Goal: Task Accomplishment & Management: Manage account settings

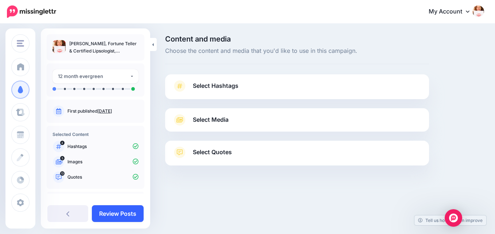
click at [116, 213] on link "Review Posts" at bounding box center [118, 213] width 52 height 17
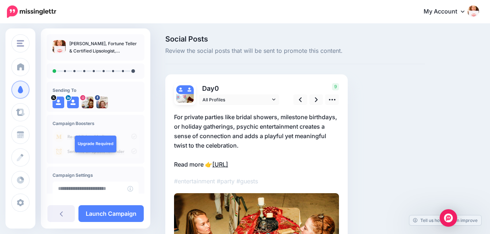
click at [228, 165] on link "https://lttr.ai/AhrkM" at bounding box center [220, 164] width 16 height 7
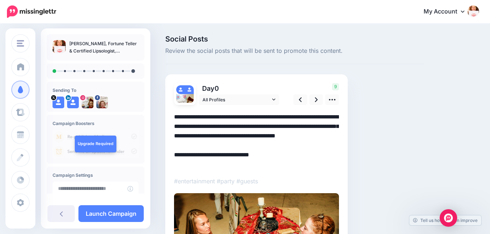
drag, startPoint x: 215, startPoint y: 166, endPoint x: 279, endPoint y: 168, distance: 63.9
click at [279, 168] on textarea "**********" at bounding box center [256, 140] width 165 height 57
click at [221, 163] on textarea "**********" at bounding box center [256, 140] width 165 height 57
click at [236, 164] on textarea "**********" at bounding box center [256, 140] width 165 height 57
drag, startPoint x: 174, startPoint y: 163, endPoint x: 206, endPoint y: 163, distance: 31.7
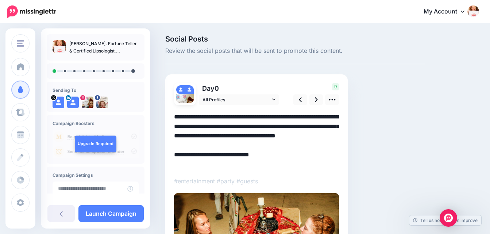
click at [206, 163] on textarea "**********" at bounding box center [256, 140] width 165 height 57
drag, startPoint x: 215, startPoint y: 164, endPoint x: 275, endPoint y: 167, distance: 59.9
click at [275, 167] on textarea "**********" at bounding box center [256, 140] width 165 height 57
drag, startPoint x: 250, startPoint y: 165, endPoint x: 346, endPoint y: 177, distance: 96.0
click at [346, 177] on div "Day 0 All Profiles" at bounding box center [256, 193] width 182 height 238
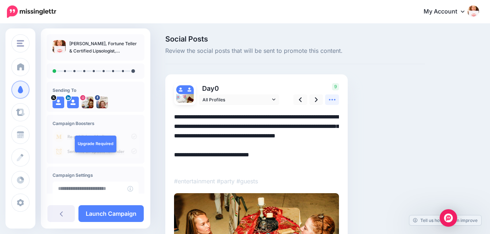
click at [331, 100] on icon at bounding box center [332, 100] width 8 height 8
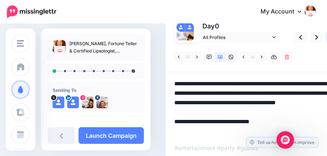
scroll to position [53, 0]
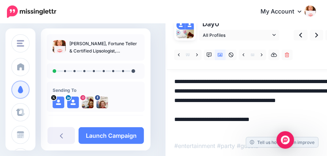
click at [219, 130] on textarea "**********" at bounding box center [256, 105] width 165 height 57
drag, startPoint x: 216, startPoint y: 129, endPoint x: 272, endPoint y: 130, distance: 56.6
click at [272, 130] on textarea "**********" at bounding box center [256, 105] width 165 height 57
paste textarea "**********"
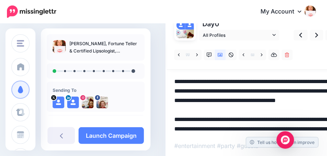
scroll to position [58, 0]
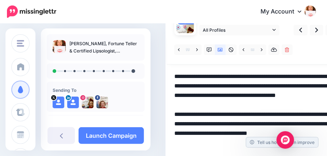
drag, startPoint x: 215, startPoint y: 123, endPoint x: 242, endPoint y: 151, distance: 38.4
click at [242, 151] on textarea "**********" at bounding box center [256, 114] width 165 height 85
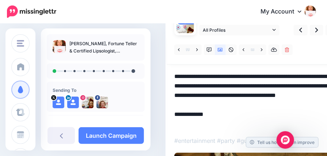
click at [174, 123] on textarea "**********" at bounding box center [256, 100] width 165 height 57
drag, startPoint x: 174, startPoint y: 123, endPoint x: 212, endPoint y: 125, distance: 38.0
click at [212, 125] on textarea "**********" at bounding box center [256, 100] width 165 height 57
drag, startPoint x: 204, startPoint y: 127, endPoint x: 223, endPoint y: 131, distance: 20.2
click at [223, 131] on div at bounding box center [256, 148] width 165 height 227
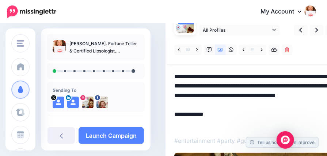
click at [221, 126] on textarea "**********" at bounding box center [256, 100] width 165 height 57
paste textarea "**********"
click at [227, 133] on div at bounding box center [256, 148] width 165 height 227
drag, startPoint x: 216, startPoint y: 124, endPoint x: 282, endPoint y: 125, distance: 66.4
click at [290, 125] on textarea "**********" at bounding box center [256, 100] width 165 height 57
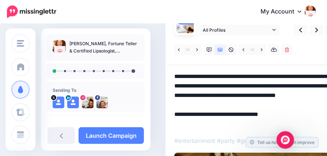
drag, startPoint x: 216, startPoint y: 125, endPoint x: 292, endPoint y: 126, distance: 75.9
click at [292, 126] on textarea "**********" at bounding box center [256, 100] width 165 height 57
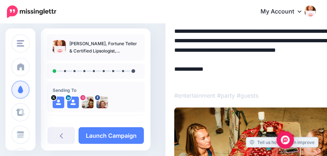
scroll to position [136, 0]
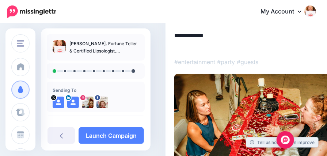
paste textarea "**********"
click at [224, 45] on textarea "**********" at bounding box center [256, 21] width 165 height 57
drag, startPoint x: 218, startPoint y: 45, endPoint x: 271, endPoint y: 48, distance: 53.4
click at [271, 48] on textarea "**********" at bounding box center [256, 21] width 165 height 57
click at [234, 53] on div at bounding box center [256, 70] width 165 height 227
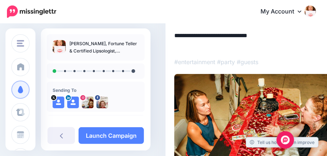
click at [221, 47] on textarea "**********" at bounding box center [256, 21] width 165 height 57
click at [219, 47] on textarea "**********" at bounding box center [256, 21] width 165 height 57
drag, startPoint x: 174, startPoint y: 45, endPoint x: 207, endPoint y: 48, distance: 33.0
click at [207, 48] on textarea "**********" at bounding box center [256, 21] width 165 height 57
drag, startPoint x: 196, startPoint y: 47, endPoint x: 315, endPoint y: 45, distance: 119.0
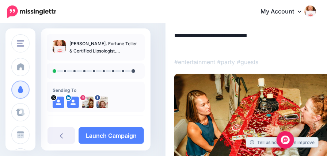
click at [315, 45] on textarea "**********" at bounding box center [256, 21] width 165 height 57
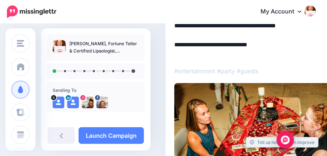
scroll to position [127, 0]
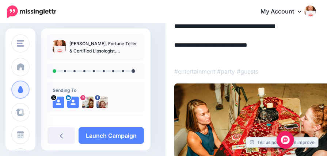
drag, startPoint x: 216, startPoint y: 55, endPoint x: 275, endPoint y: 61, distance: 59.4
click at [275, 61] on div at bounding box center [256, 79] width 165 height 227
type textarea "**********"
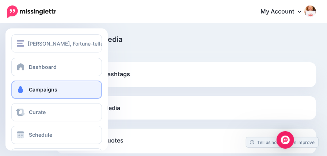
click at [45, 89] on span "Campaigns" at bounding box center [43, 89] width 28 height 6
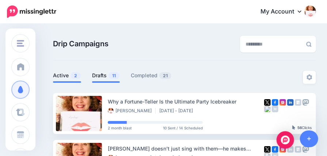
drag, startPoint x: 101, startPoint y: 75, endPoint x: 101, endPoint y: 72, distance: 3.7
click at [101, 75] on link "Drafts 11" at bounding box center [106, 75] width 28 height 9
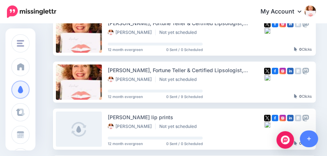
scroll to position [77, 0]
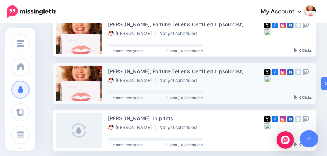
click at [149, 72] on div "Laura E. West, Fortune Teller & Certified Lipsologist, Dallas, TX" at bounding box center [186, 71] width 156 height 8
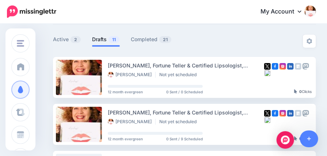
scroll to position [35, 0]
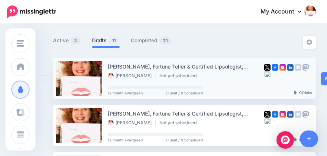
click at [169, 75] on li "Not yet scheduled" at bounding box center [179, 76] width 41 height 6
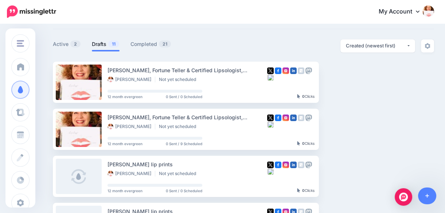
drag, startPoint x: 321, startPoint y: 0, endPoint x: 315, endPoint y: 46, distance: 46.4
click at [315, 46] on div "**********" at bounding box center [339, 45] width 191 height 13
click at [326, 82] on img "button" at bounding box center [384, 82] width 6 height 2
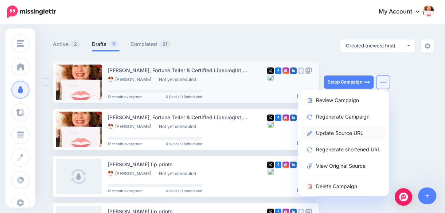
click at [326, 132] on link "Update Source URL" at bounding box center [343, 133] width 85 height 14
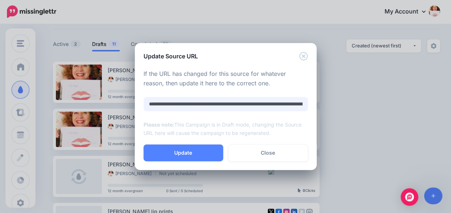
scroll to position [0, 284]
drag, startPoint x: 149, startPoint y: 102, endPoint x: 362, endPoint y: 102, distance: 212.7
click at [326, 102] on div "**********" at bounding box center [225, 106] width 451 height 213
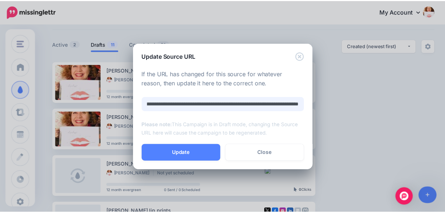
scroll to position [0, 0]
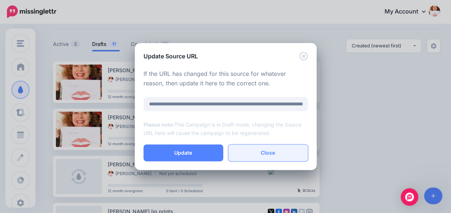
click at [277, 153] on link "Close" at bounding box center [268, 152] width 80 height 17
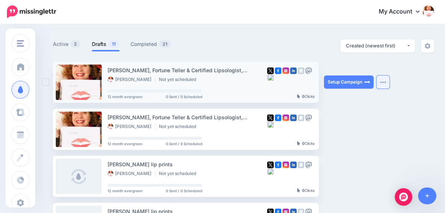
click at [326, 81] on img "button" at bounding box center [384, 82] width 6 height 2
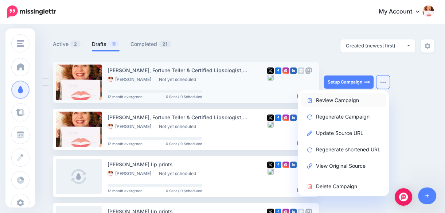
click at [326, 100] on link "Review Campaign" at bounding box center [343, 100] width 85 height 14
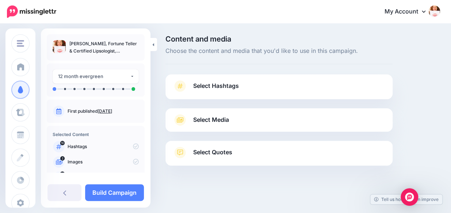
click at [351, 86] on link "Select Hashtags" at bounding box center [279, 89] width 212 height 19
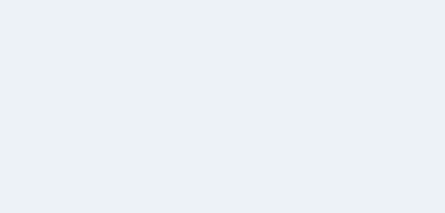
scroll to position [35, 0]
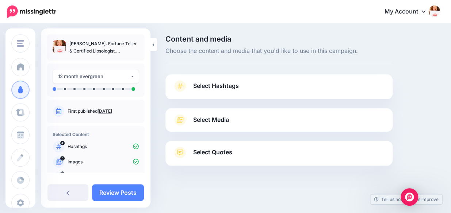
click at [234, 85] on span "Select Hashtags" at bounding box center [216, 86] width 46 height 10
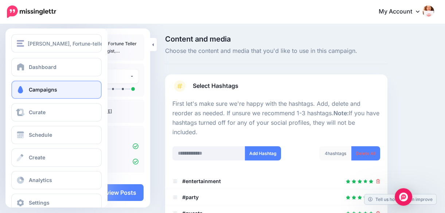
click at [41, 89] on span "Campaigns" at bounding box center [43, 89] width 28 height 6
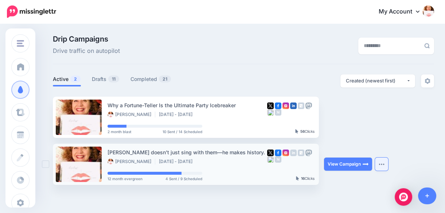
click at [383, 163] on img "button" at bounding box center [382, 164] width 6 height 2
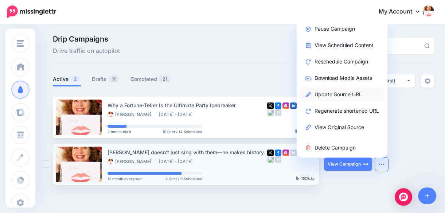
click at [349, 96] on link "Update Source URL" at bounding box center [342, 94] width 85 height 14
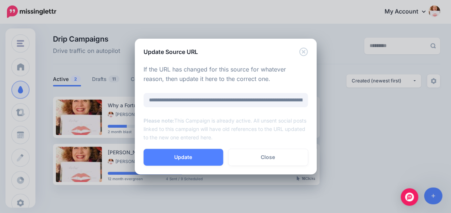
click at [332, 41] on div "**********" at bounding box center [225, 106] width 451 height 213
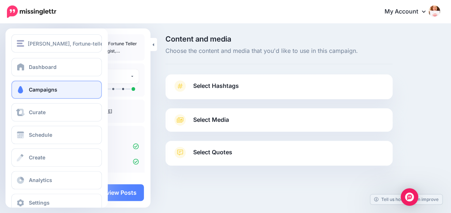
click at [35, 89] on span "Campaigns" at bounding box center [43, 89] width 28 height 6
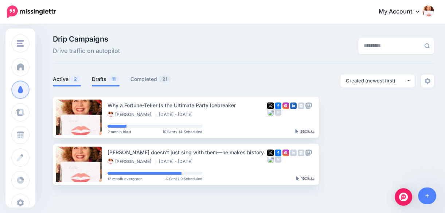
click at [97, 77] on link "Drafts 11" at bounding box center [106, 79] width 28 height 9
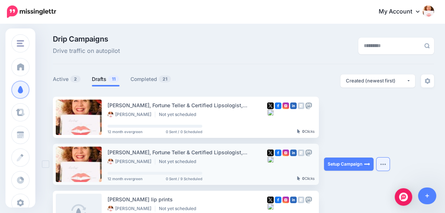
click at [382, 165] on img "button" at bounding box center [384, 164] width 6 height 2
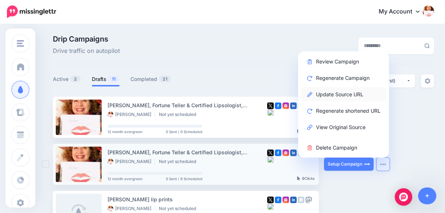
click at [359, 94] on link "Update Source URL" at bounding box center [343, 94] width 85 height 14
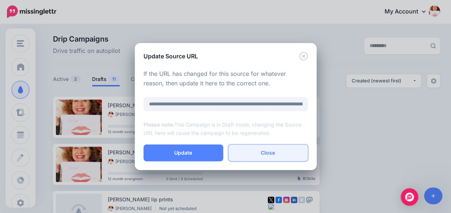
click at [271, 154] on link "Close" at bounding box center [268, 152] width 80 height 17
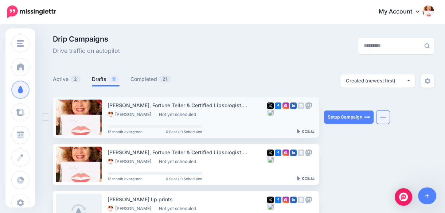
click at [385, 116] on img "button" at bounding box center [384, 117] width 6 height 2
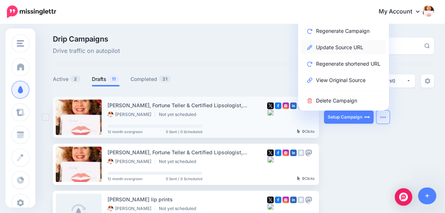
click at [347, 45] on link "Update Source URL" at bounding box center [343, 47] width 85 height 14
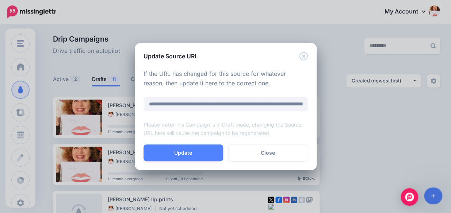
click at [336, 47] on div "**********" at bounding box center [225, 106] width 451 height 213
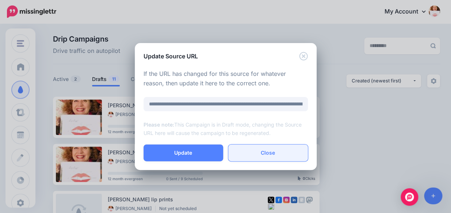
click at [265, 153] on link "Close" at bounding box center [268, 152] width 80 height 17
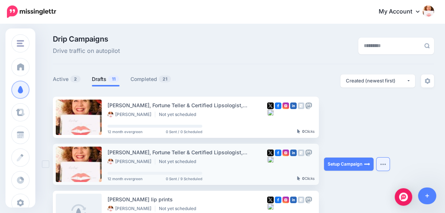
click at [383, 163] on img "button" at bounding box center [384, 164] width 6 height 2
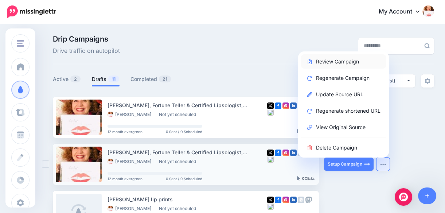
click at [342, 61] on link "Review Campaign" at bounding box center [343, 61] width 85 height 14
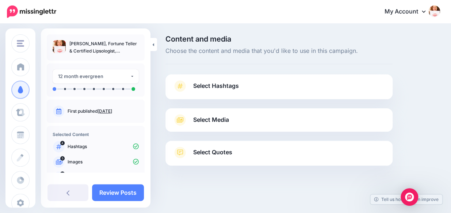
click at [222, 84] on span "Select Hashtags" at bounding box center [216, 86] width 46 height 10
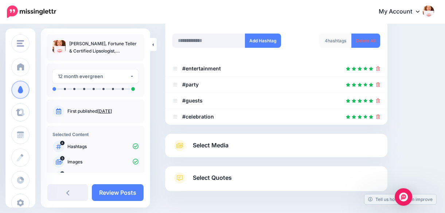
scroll to position [113, 0]
click at [370, 139] on link "Select Media" at bounding box center [277, 145] width 208 height 12
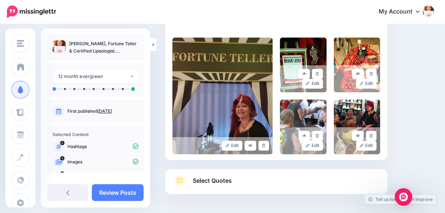
scroll to position [190, 0]
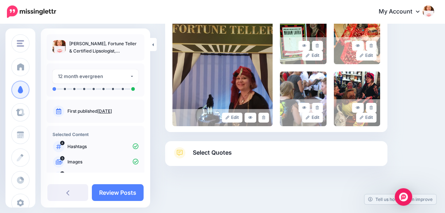
click at [208, 153] on span "Select Quotes" at bounding box center [212, 153] width 39 height 10
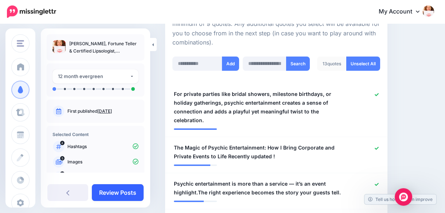
click at [127, 194] on link "Review Posts" at bounding box center [118, 192] width 52 height 17
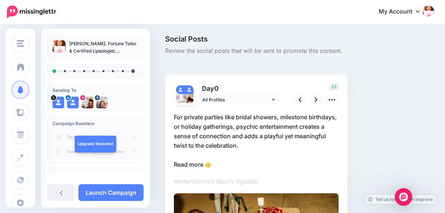
click at [234, 165] on p "For private parties like bridal showers, milestone birthdays, or holiday gather…" at bounding box center [256, 140] width 165 height 57
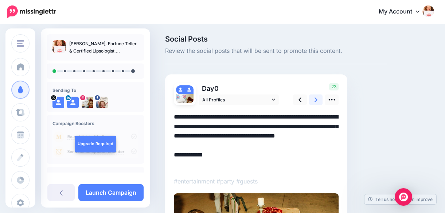
click at [315, 100] on icon at bounding box center [316, 100] width 3 height 8
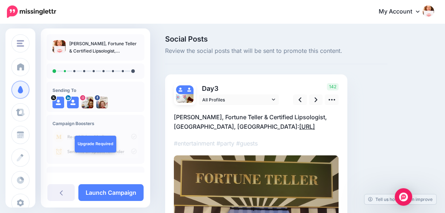
drag, startPoint x: 248, startPoint y: 125, endPoint x: 185, endPoint y: 127, distance: 63.1
click at [185, 127] on p "Laura E. West, Fortune Teller & Certified Lipsologist, Dallas, TX: https://lttr…" at bounding box center [256, 121] width 165 height 19
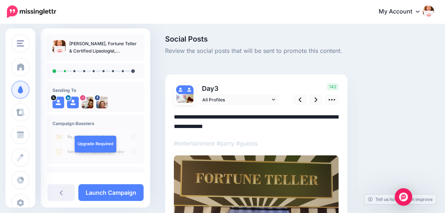
drag, startPoint x: 186, startPoint y: 126, endPoint x: 243, endPoint y: 128, distance: 57.3
click at [243, 128] on textarea "**********" at bounding box center [256, 121] width 165 height 19
click at [299, 102] on icon at bounding box center [300, 100] width 3 height 8
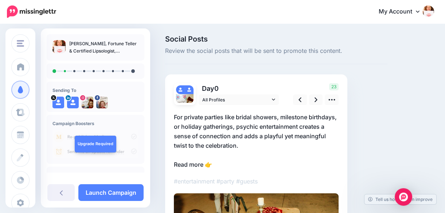
click at [223, 162] on p "For private parties like bridal showers, milestone birthdays, or holiday gather…" at bounding box center [256, 140] width 165 height 57
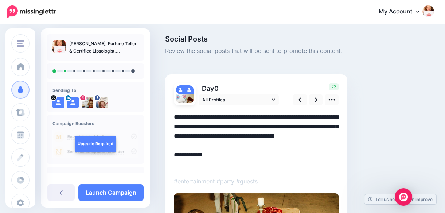
paste textarea "**********"
click at [321, 180] on p "#entertainment #party #guests" at bounding box center [256, 181] width 165 height 9
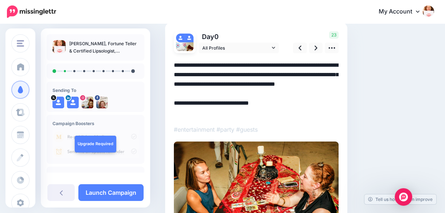
scroll to position [49, 0]
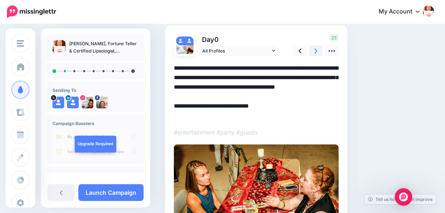
click at [315, 50] on icon at bounding box center [316, 51] width 3 height 8
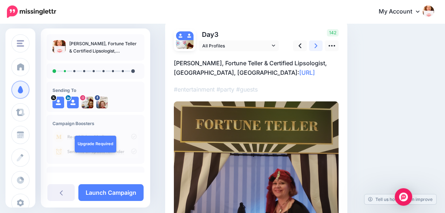
scroll to position [54, 0]
click at [317, 45] on icon at bounding box center [316, 46] width 3 height 8
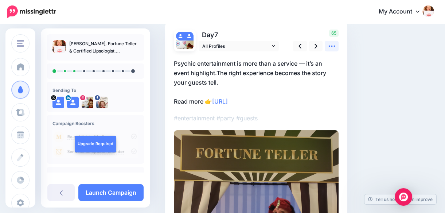
click at [333, 46] on icon at bounding box center [332, 46] width 8 height 8
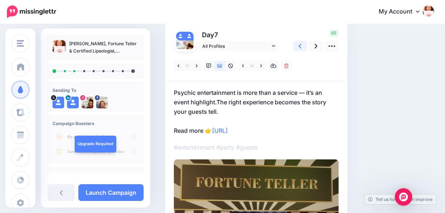
click at [304, 44] on link at bounding box center [300, 46] width 14 height 11
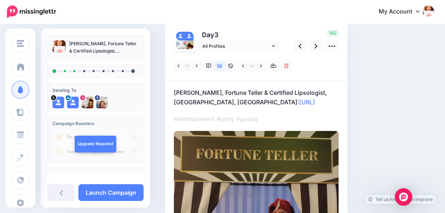
click at [173, 91] on div "Day 3 All Profiles" at bounding box center [256, 150] width 182 height 258
click at [175, 91] on p "Laura E. West, Fortune Teller & Certified Lipsologist, Dallas, TX: https://lttr…" at bounding box center [256, 97] width 165 height 19
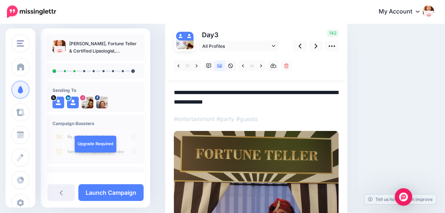
click at [175, 92] on textarea "**********" at bounding box center [256, 97] width 165 height 19
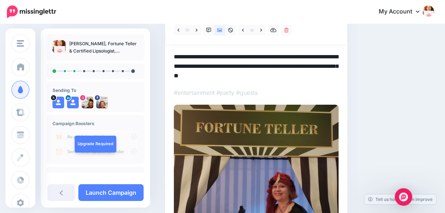
scroll to position [69, 0]
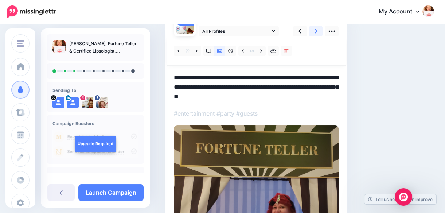
type textarea "**********"
click at [317, 31] on icon at bounding box center [316, 31] width 3 height 5
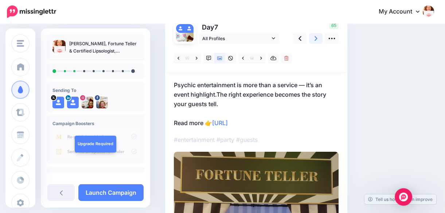
scroll to position [58, 0]
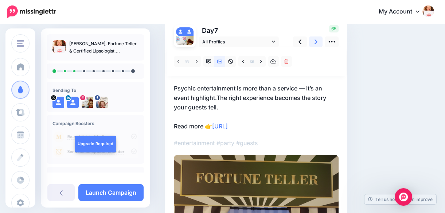
click at [318, 42] on link at bounding box center [316, 41] width 14 height 11
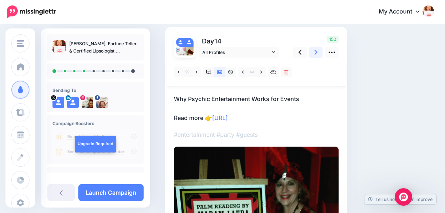
scroll to position [46, 0]
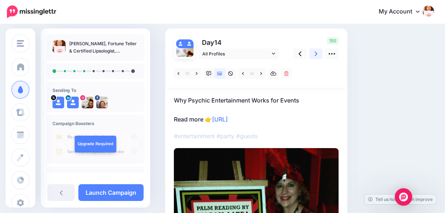
click at [317, 54] on icon at bounding box center [316, 54] width 3 height 8
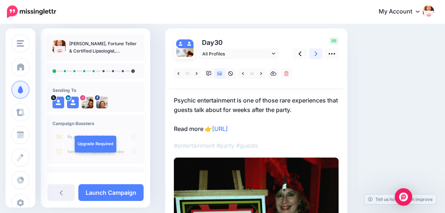
click at [315, 53] on icon at bounding box center [316, 54] width 3 height 8
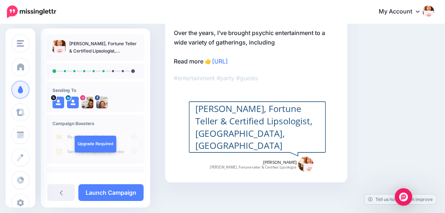
scroll to position [116, 0]
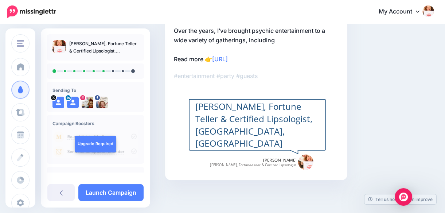
click at [301, 113] on div "Laura E. West, Fortune Teller & Certified Lipsologist, Dallas, TX" at bounding box center [258, 125] width 124 height 50
type textarea "**********"
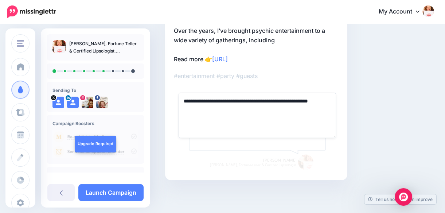
click at [315, 108] on textarea "**********" at bounding box center [258, 115] width 158 height 45
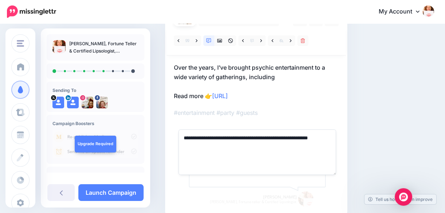
scroll to position [69, 0]
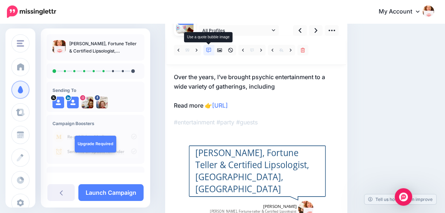
click at [209, 50] on icon at bounding box center [209, 50] width 5 height 5
click at [290, 150] on div "Combined-Shape Created with Sketch." at bounding box center [257, 172] width 137 height 101
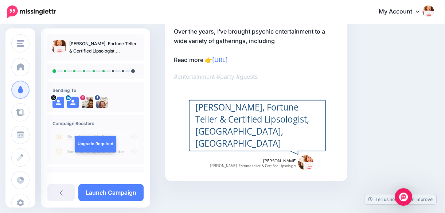
scroll to position [116, 0]
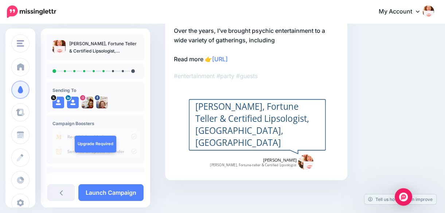
click at [287, 100] on div "Combined-Shape Created with Sketch." at bounding box center [257, 126] width 137 height 101
click at [323, 109] on div "Combined-Shape Created with Sketch." at bounding box center [257, 126] width 137 height 101
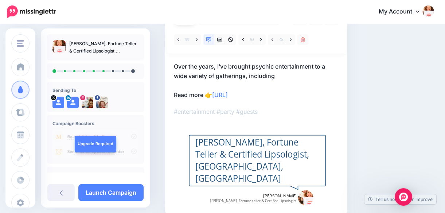
scroll to position [77, 0]
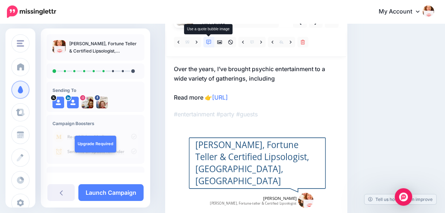
click at [211, 41] on icon at bounding box center [209, 42] width 5 height 5
click at [210, 41] on icon at bounding box center [209, 42] width 5 height 5
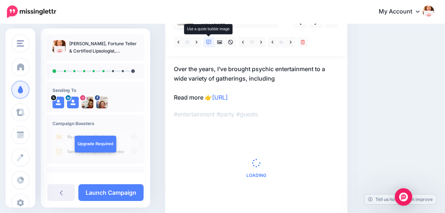
click at [210, 41] on icon at bounding box center [209, 42] width 5 height 5
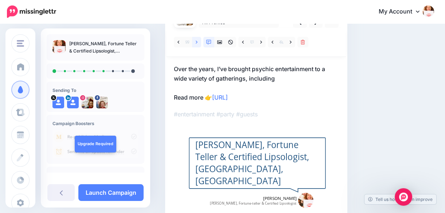
click at [197, 42] on icon at bounding box center [197, 42] width 2 height 5
click at [197, 42] on icon at bounding box center [197, 41] width 2 height 3
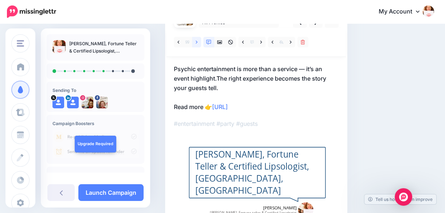
click at [197, 43] on icon at bounding box center [197, 42] width 2 height 5
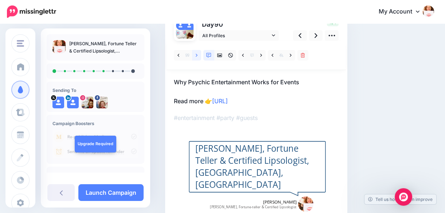
scroll to position [66, 0]
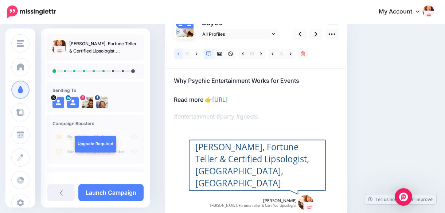
click at [179, 52] on icon at bounding box center [179, 53] width 2 height 3
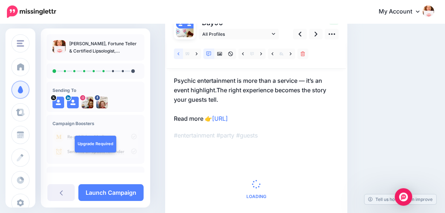
click at [182, 55] on link at bounding box center [178, 54] width 9 height 11
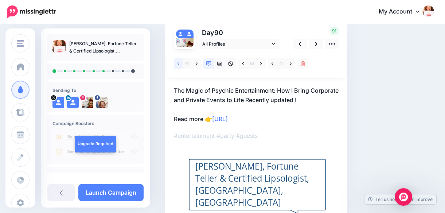
scroll to position [51, 0]
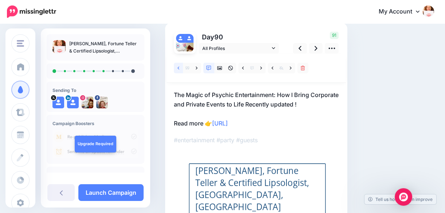
click at [178, 67] on icon at bounding box center [179, 68] width 2 height 5
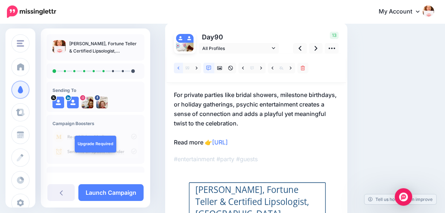
click at [178, 67] on icon at bounding box center [179, 68] width 2 height 5
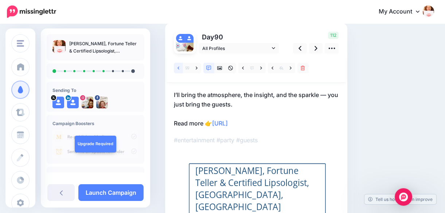
click at [178, 68] on icon at bounding box center [179, 68] width 2 height 5
click at [178, 67] on icon at bounding box center [179, 68] width 2 height 5
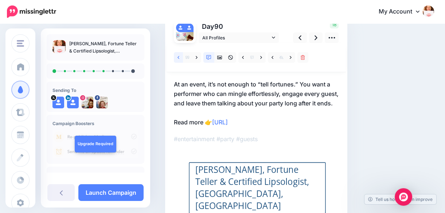
scroll to position [49, 0]
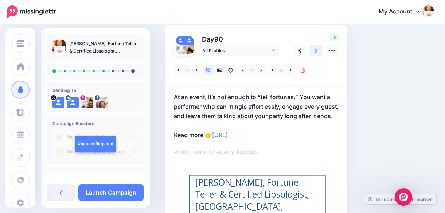
click at [314, 50] on link at bounding box center [316, 50] width 14 height 11
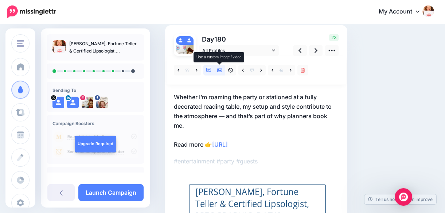
click at [219, 68] on icon at bounding box center [219, 70] width 5 height 5
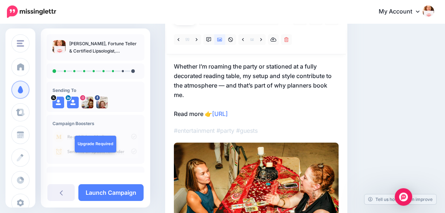
scroll to position [80, 0]
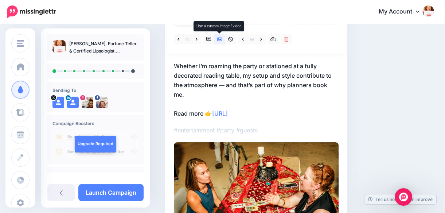
click at [222, 39] on icon at bounding box center [219, 39] width 5 height 5
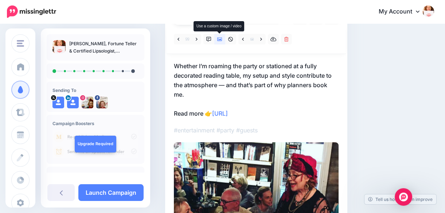
click at [220, 38] on icon at bounding box center [219, 39] width 5 height 5
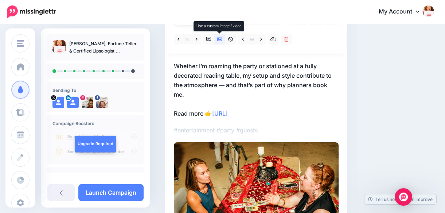
click at [220, 38] on icon at bounding box center [219, 39] width 5 height 5
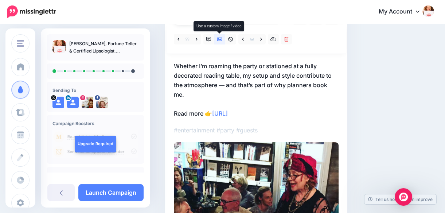
click at [220, 39] on icon at bounding box center [219, 40] width 5 height 4
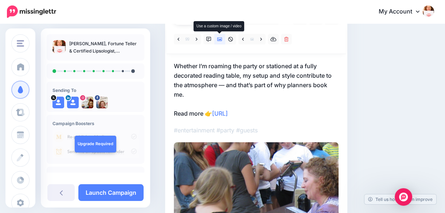
click at [220, 39] on icon at bounding box center [219, 40] width 5 height 4
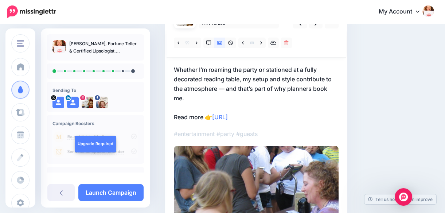
scroll to position [70, 0]
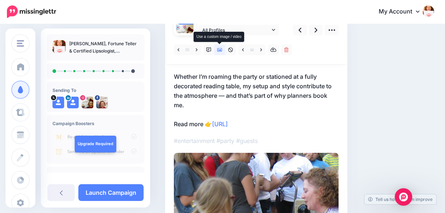
click at [220, 48] on icon at bounding box center [219, 49] width 5 height 5
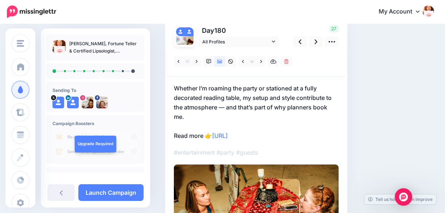
scroll to position [60, 0]
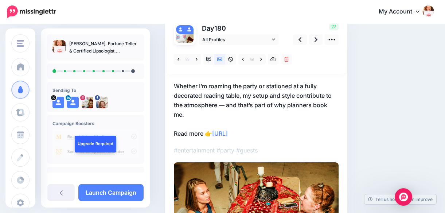
click at [99, 143] on link "Upgrade Required" at bounding box center [96, 144] width 42 height 17
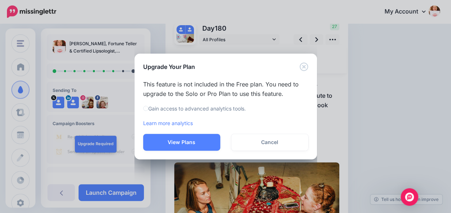
click at [62, 131] on div "Upgrade Your Plan This feature is not included in the Free plan. You need to up…" at bounding box center [225, 106] width 451 height 213
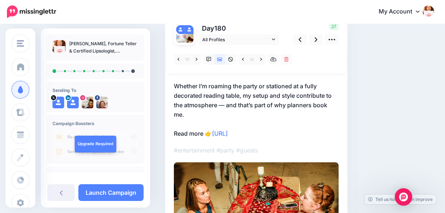
drag, startPoint x: 150, startPoint y: 114, endPoint x: 148, endPoint y: 128, distance: 13.7
click at [148, 128] on div "Laura E. West, Fortune Teller & Certified Lipsologist, Dallas, TX Sending To" at bounding box center [95, 103] width 109 height 138
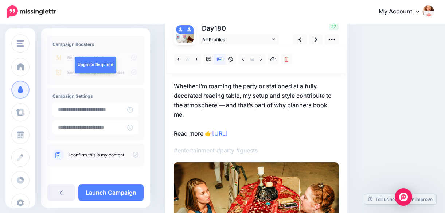
scroll to position [81, 0]
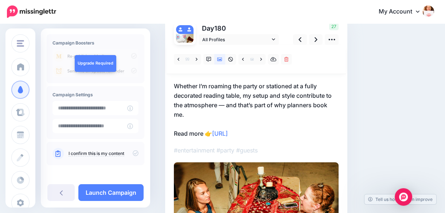
click at [153, 63] on div "Social Posts Review the social posts that will be sent to promote this content.…" at bounding box center [222, 139] width 445 height 350
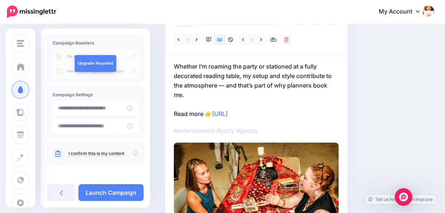
scroll to position [79, 0]
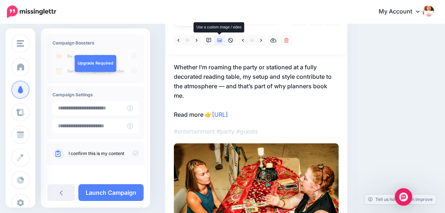
click at [219, 39] on icon at bounding box center [219, 40] width 5 height 5
click at [220, 39] on icon at bounding box center [219, 40] width 5 height 5
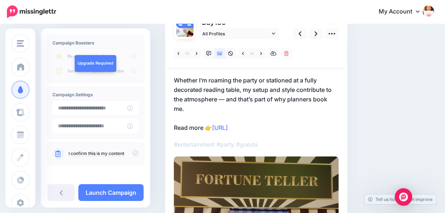
scroll to position [67, 0]
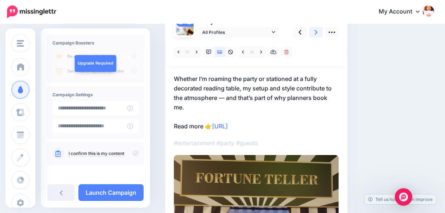
click at [315, 33] on icon at bounding box center [316, 32] width 3 height 8
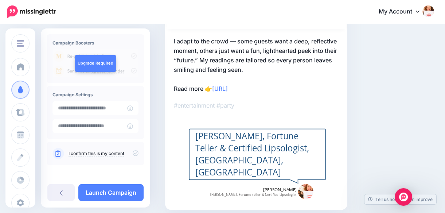
scroll to position [107, 0]
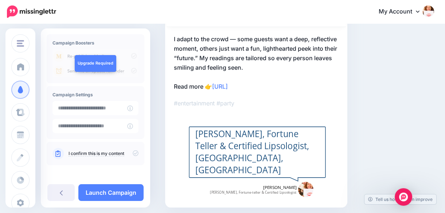
click at [250, 130] on div "Combined-Shape Created with Sketch." at bounding box center [257, 153] width 137 height 101
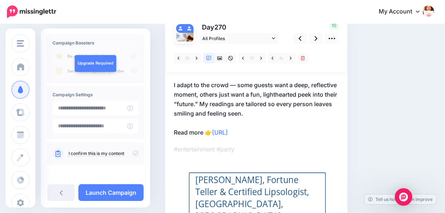
scroll to position [61, 0]
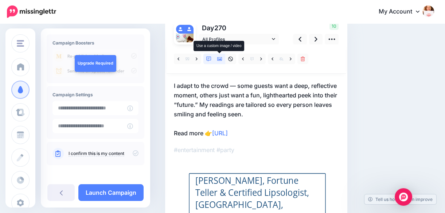
click at [221, 58] on icon at bounding box center [219, 59] width 5 height 5
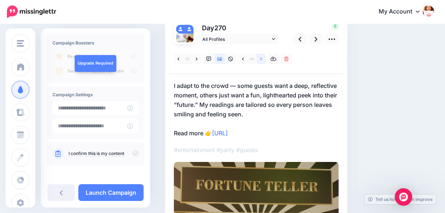
click at [261, 59] on icon at bounding box center [262, 59] width 2 height 5
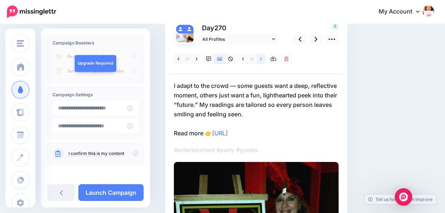
click at [261, 59] on icon at bounding box center [262, 59] width 2 height 5
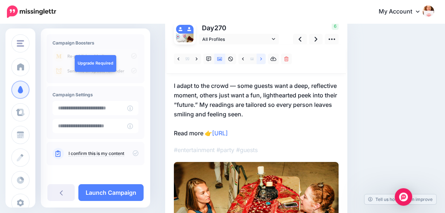
click at [261, 59] on icon at bounding box center [262, 59] width 2 height 5
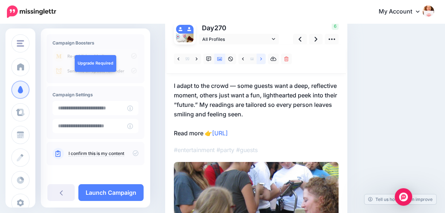
click at [261, 59] on icon at bounding box center [262, 59] width 2 height 5
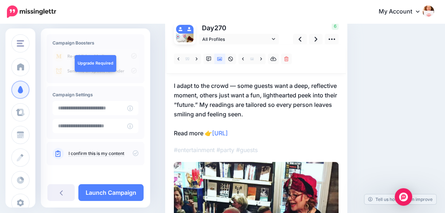
click at [435, 122] on div "Social Posts Review the social posts that will be sent to promote this content.…" at bounding box center [300, 188] width 280 height 427
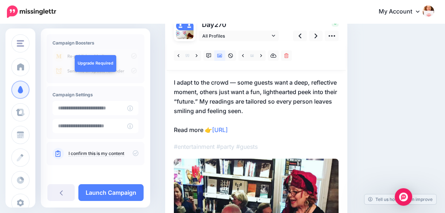
scroll to position [61, 0]
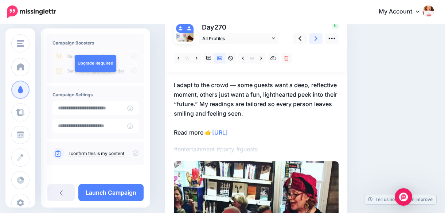
click at [315, 38] on icon at bounding box center [316, 39] width 3 height 8
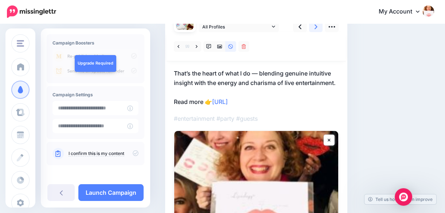
scroll to position [73, 0]
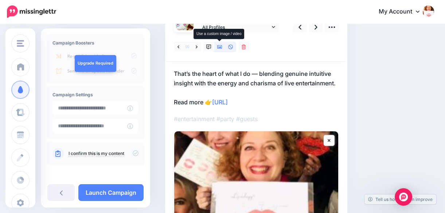
click at [217, 47] on icon at bounding box center [219, 47] width 5 height 4
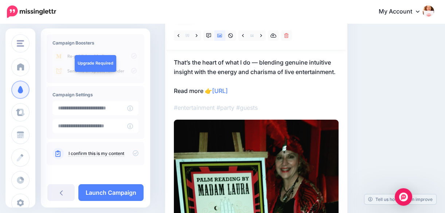
scroll to position [81, 0]
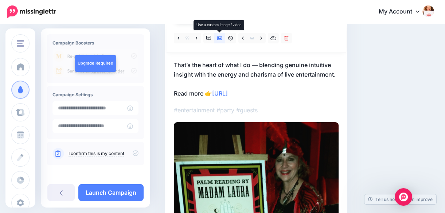
click at [220, 39] on icon at bounding box center [219, 38] width 5 height 4
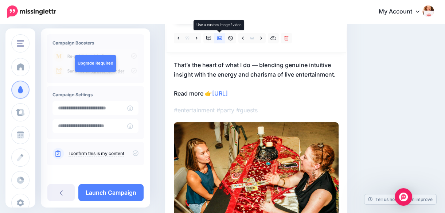
click at [220, 38] on icon at bounding box center [219, 38] width 5 height 4
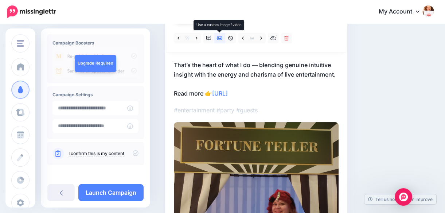
click at [220, 38] on icon at bounding box center [219, 38] width 5 height 4
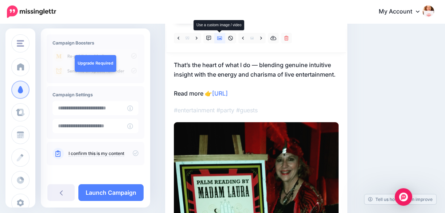
click at [220, 38] on icon at bounding box center [219, 38] width 5 height 4
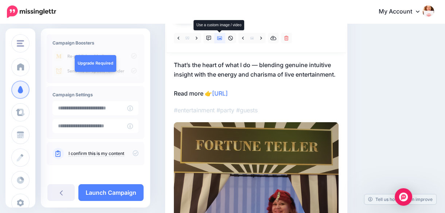
click at [220, 37] on icon at bounding box center [219, 38] width 5 height 5
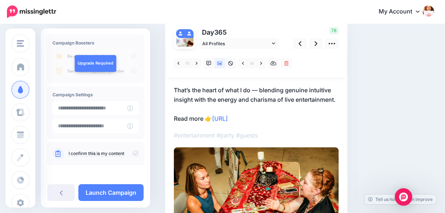
scroll to position [56, 0]
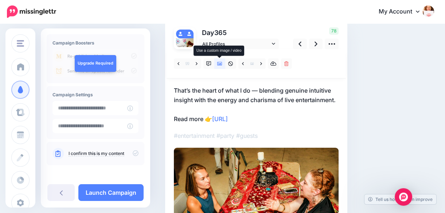
click at [220, 62] on icon at bounding box center [219, 64] width 5 height 4
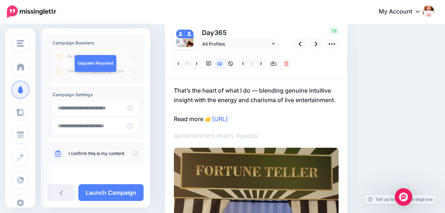
click at [374, 107] on div "Social Posts Review the social posts that will be sent to promote this content.…" at bounding box center [277, 149] width 234 height 338
click at [315, 42] on icon at bounding box center [316, 44] width 3 height 8
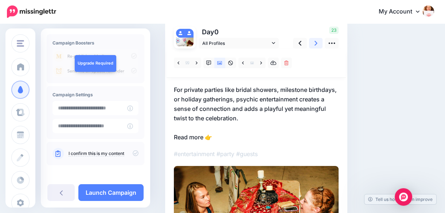
scroll to position [54, 0]
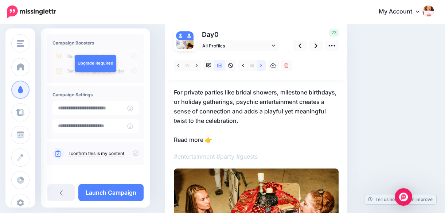
click at [261, 67] on icon at bounding box center [262, 65] width 2 height 5
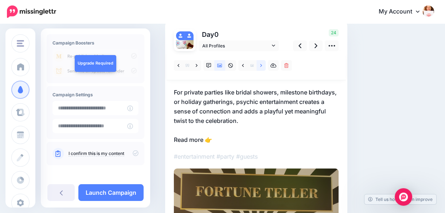
click at [261, 66] on icon at bounding box center [262, 65] width 2 height 5
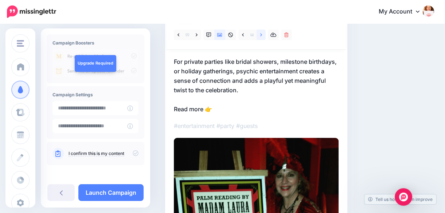
scroll to position [80, 0]
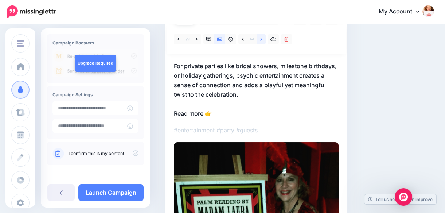
click at [260, 39] on link at bounding box center [261, 39] width 9 height 11
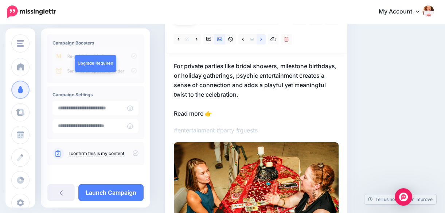
click at [261, 39] on icon at bounding box center [262, 39] width 2 height 5
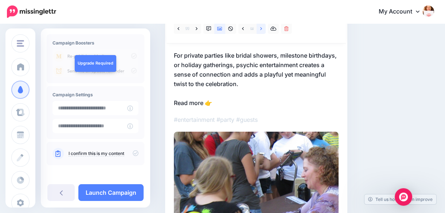
scroll to position [90, 0]
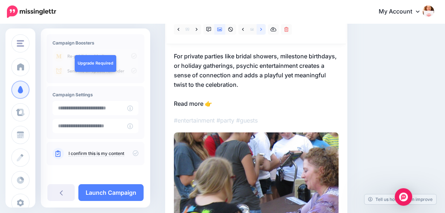
click at [259, 29] on link at bounding box center [261, 29] width 9 height 11
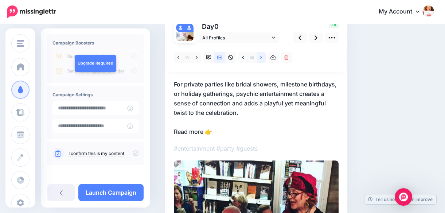
scroll to position [57, 0]
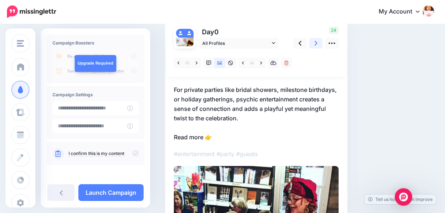
click at [315, 43] on icon at bounding box center [316, 43] width 3 height 8
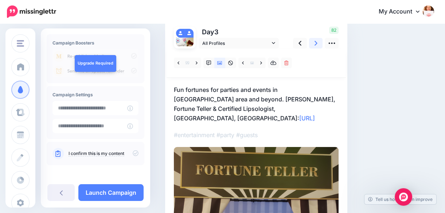
click at [315, 43] on icon at bounding box center [316, 43] width 3 height 8
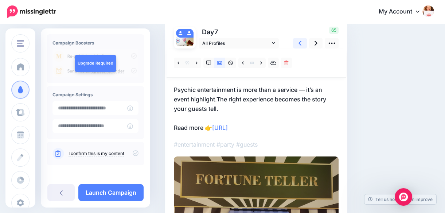
click at [299, 42] on icon at bounding box center [300, 43] width 3 height 8
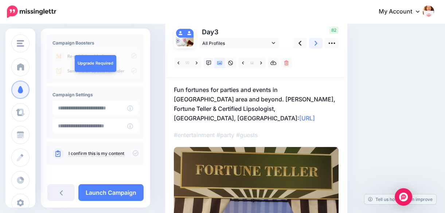
click at [316, 43] on icon at bounding box center [316, 43] width 3 height 8
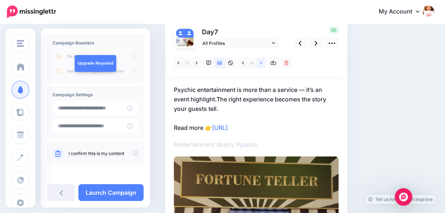
click at [261, 63] on icon at bounding box center [262, 63] width 2 height 5
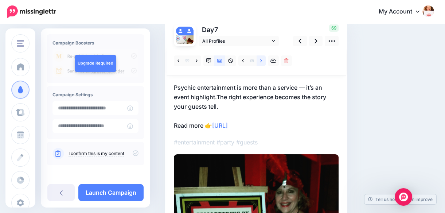
scroll to position [47, 0]
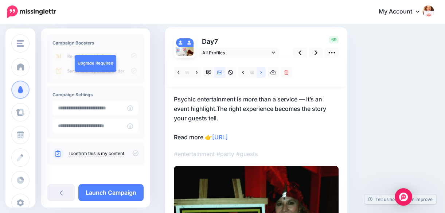
click at [261, 72] on icon at bounding box center [262, 72] width 2 height 5
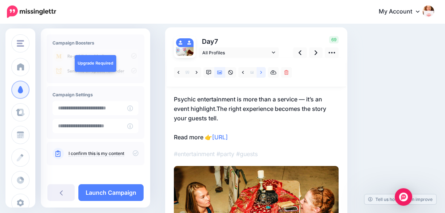
click at [261, 73] on icon at bounding box center [262, 72] width 2 height 5
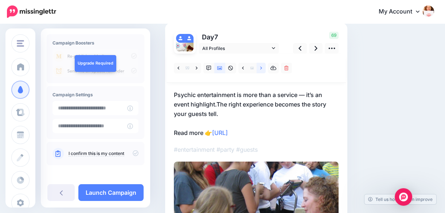
scroll to position [47, 0]
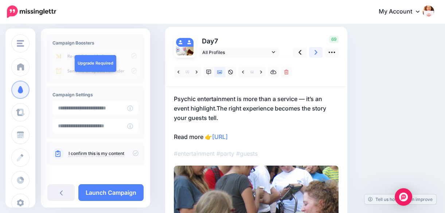
click at [316, 51] on icon at bounding box center [316, 52] width 3 height 5
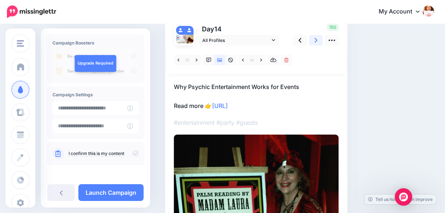
scroll to position [57, 0]
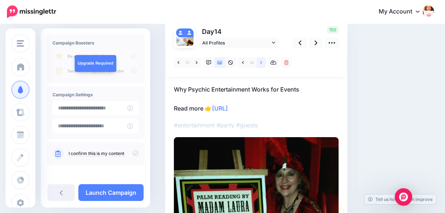
click at [260, 63] on link at bounding box center [261, 62] width 9 height 11
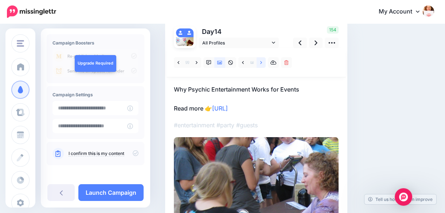
click at [260, 63] on link at bounding box center [261, 62] width 9 height 11
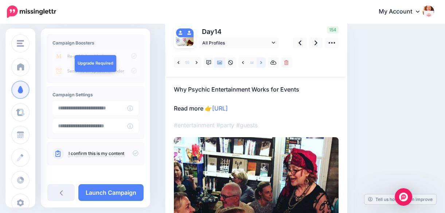
click at [260, 63] on link at bounding box center [261, 62] width 9 height 11
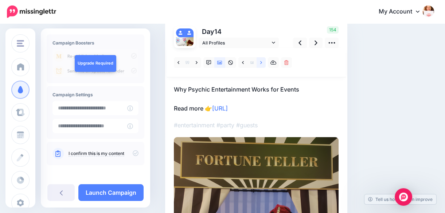
click at [260, 63] on link at bounding box center [261, 62] width 9 height 11
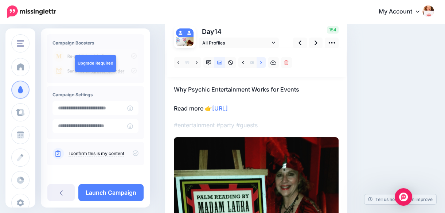
click at [262, 62] on icon at bounding box center [262, 62] width 2 height 3
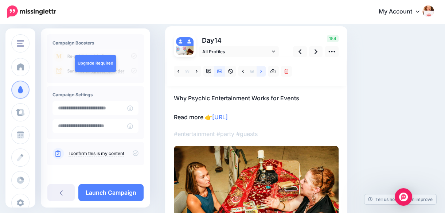
scroll to position [45, 0]
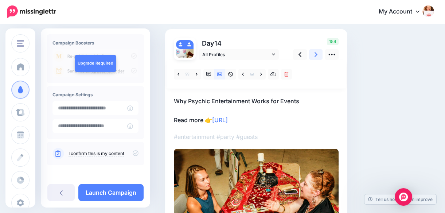
click at [317, 54] on icon at bounding box center [316, 54] width 3 height 5
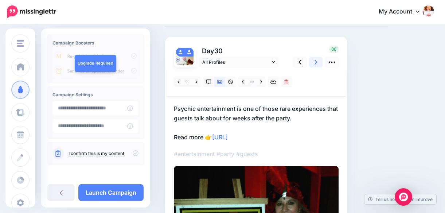
scroll to position [35, 0]
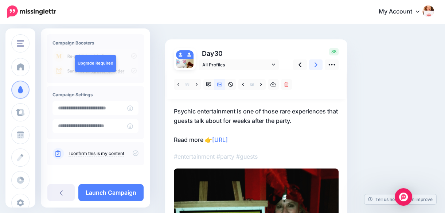
click at [316, 62] on icon at bounding box center [316, 64] width 3 height 5
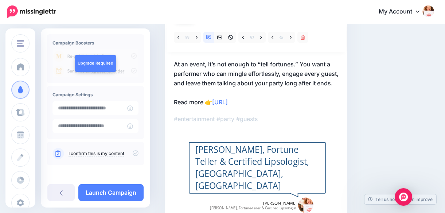
scroll to position [81, 0]
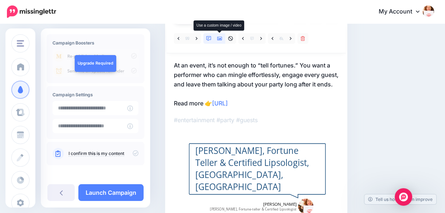
click at [219, 38] on icon at bounding box center [219, 39] width 5 height 4
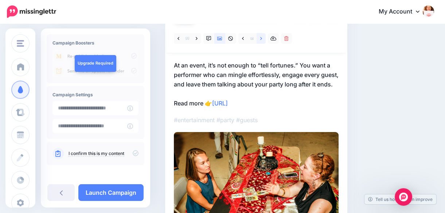
click at [261, 37] on icon at bounding box center [262, 38] width 2 height 3
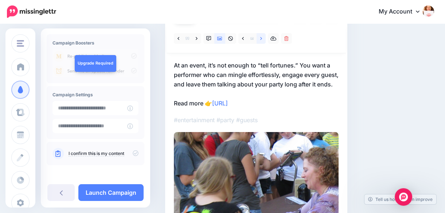
click at [261, 37] on icon at bounding box center [262, 38] width 2 height 5
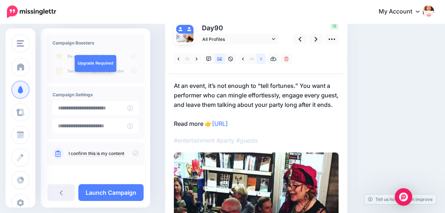
scroll to position [47, 0]
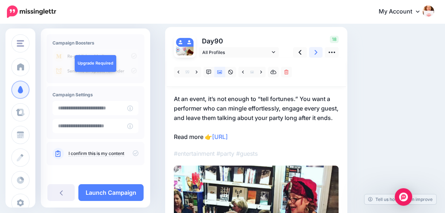
click at [314, 51] on link at bounding box center [316, 52] width 14 height 11
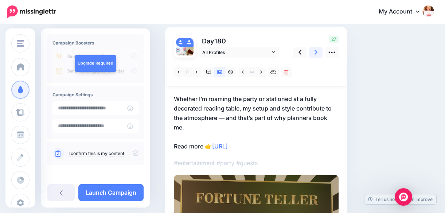
click at [316, 51] on icon at bounding box center [316, 53] width 3 height 8
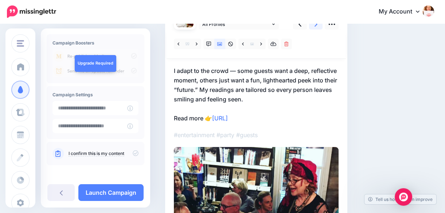
scroll to position [69, 0]
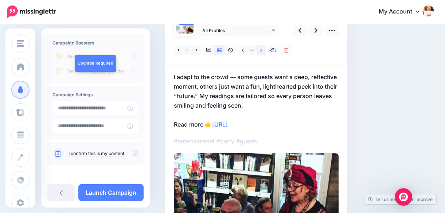
click at [261, 50] on icon at bounding box center [262, 50] width 2 height 5
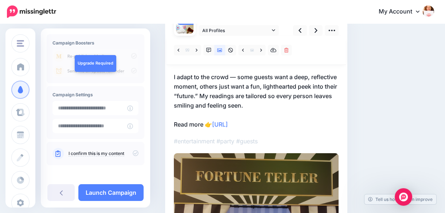
click at [342, 80] on div "Day 270 All Profiles" at bounding box center [256, 153] width 182 height 296
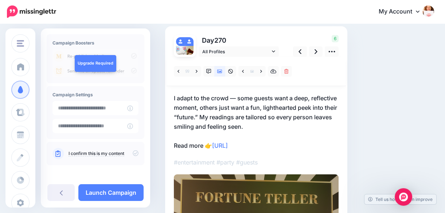
scroll to position [47, 0]
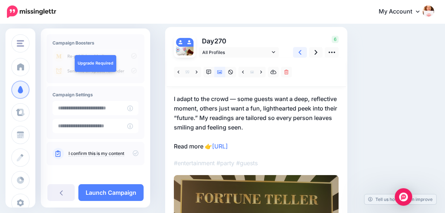
click at [300, 52] on icon at bounding box center [300, 52] width 3 height 5
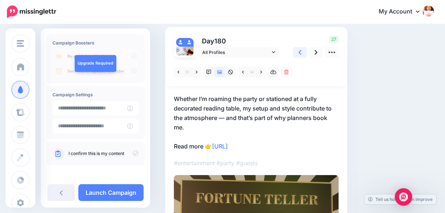
click at [300, 52] on icon at bounding box center [300, 52] width 3 height 5
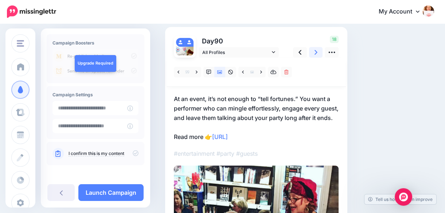
click at [315, 52] on icon at bounding box center [316, 53] width 3 height 8
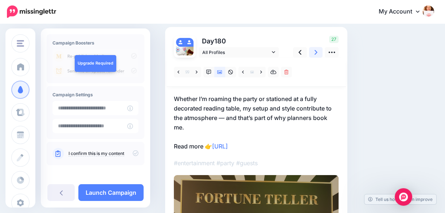
click at [315, 52] on icon at bounding box center [316, 53] width 3 height 8
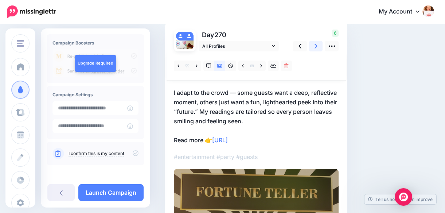
scroll to position [48, 0]
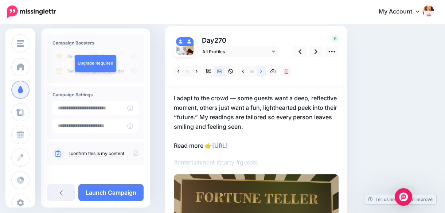
click at [263, 70] on link at bounding box center [261, 71] width 9 height 11
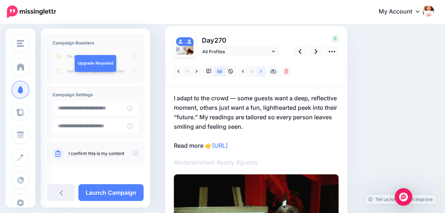
click at [263, 70] on link at bounding box center [261, 71] width 9 height 11
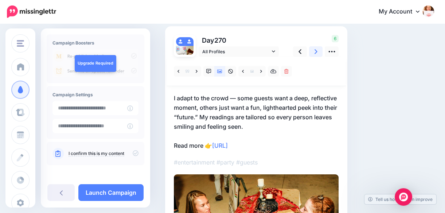
click at [317, 52] on icon at bounding box center [316, 52] width 3 height 8
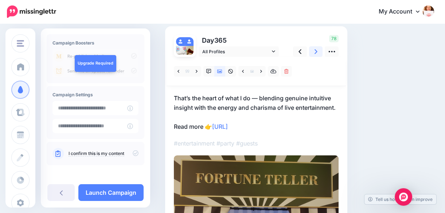
click at [316, 51] on icon at bounding box center [316, 51] width 3 height 5
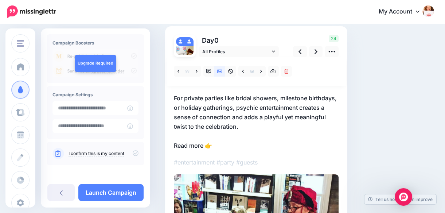
click at [438, 83] on div "Social Posts Review the social posts that will be sent to promote this content.…" at bounding box center [300, 200] width 280 height 427
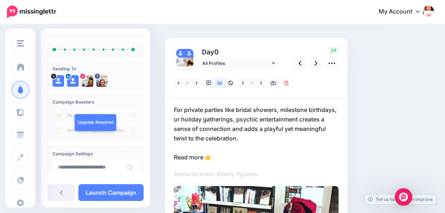
scroll to position [24, 0]
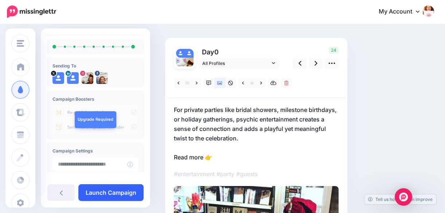
click at [103, 190] on link "Launch Campaign" at bounding box center [110, 192] width 65 height 17
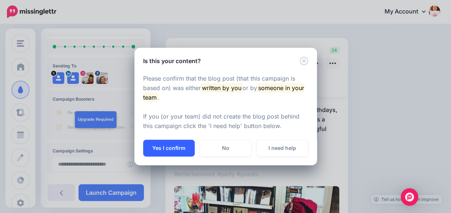
click at [162, 145] on button "Yes I confirm" at bounding box center [168, 148] width 51 height 17
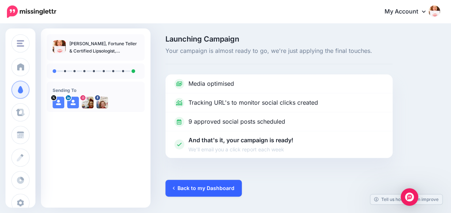
click at [224, 187] on link "Back to my Dashboard" at bounding box center [203, 188] width 76 height 17
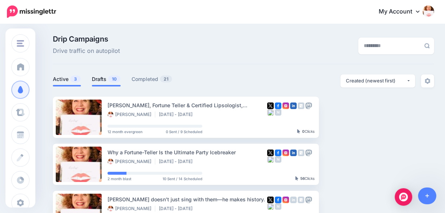
click at [106, 77] on link "Drafts 10" at bounding box center [106, 79] width 29 height 9
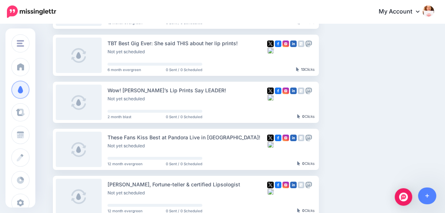
scroll to position [346, 0]
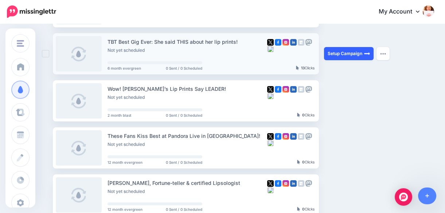
click at [362, 51] on link "Setup Campaign" at bounding box center [349, 53] width 50 height 13
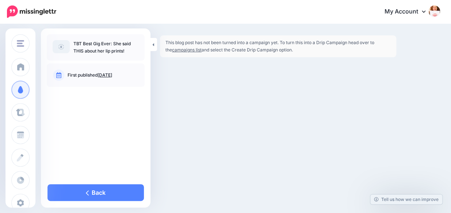
click at [188, 51] on link "campaigns list" at bounding box center [187, 49] width 30 height 5
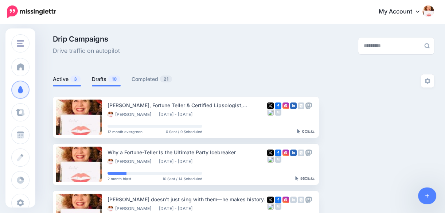
click at [102, 79] on link "Drafts 10" at bounding box center [106, 79] width 29 height 9
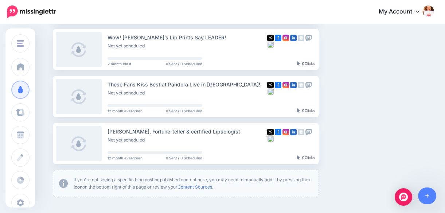
scroll to position [407, 0]
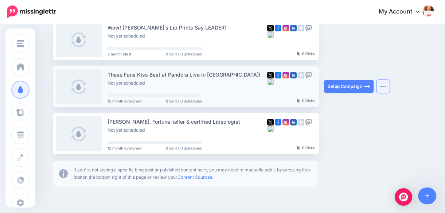
click at [383, 84] on button "button" at bounding box center [383, 86] width 13 height 13
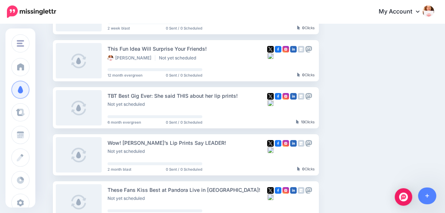
scroll to position [278, 0]
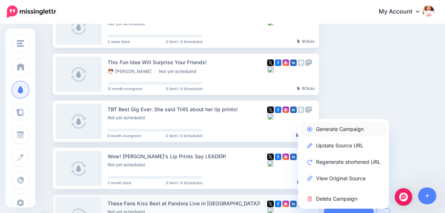
click at [363, 128] on link "Generate Campaign" at bounding box center [343, 129] width 85 height 14
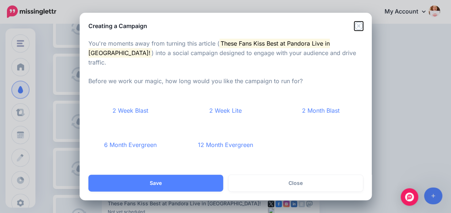
click at [358, 30] on icon "Close" at bounding box center [358, 26] width 8 height 8
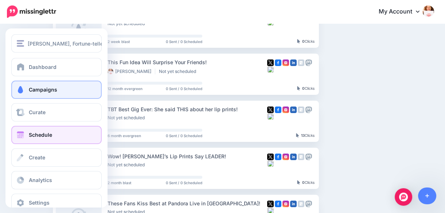
click at [30, 135] on span "Schedule" at bounding box center [40, 135] width 23 height 6
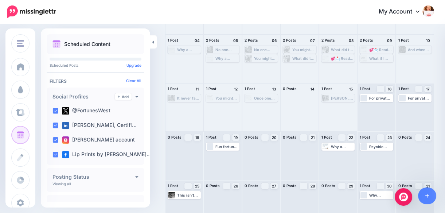
scroll to position [108, 0]
